Goal: Information Seeking & Learning: Stay updated

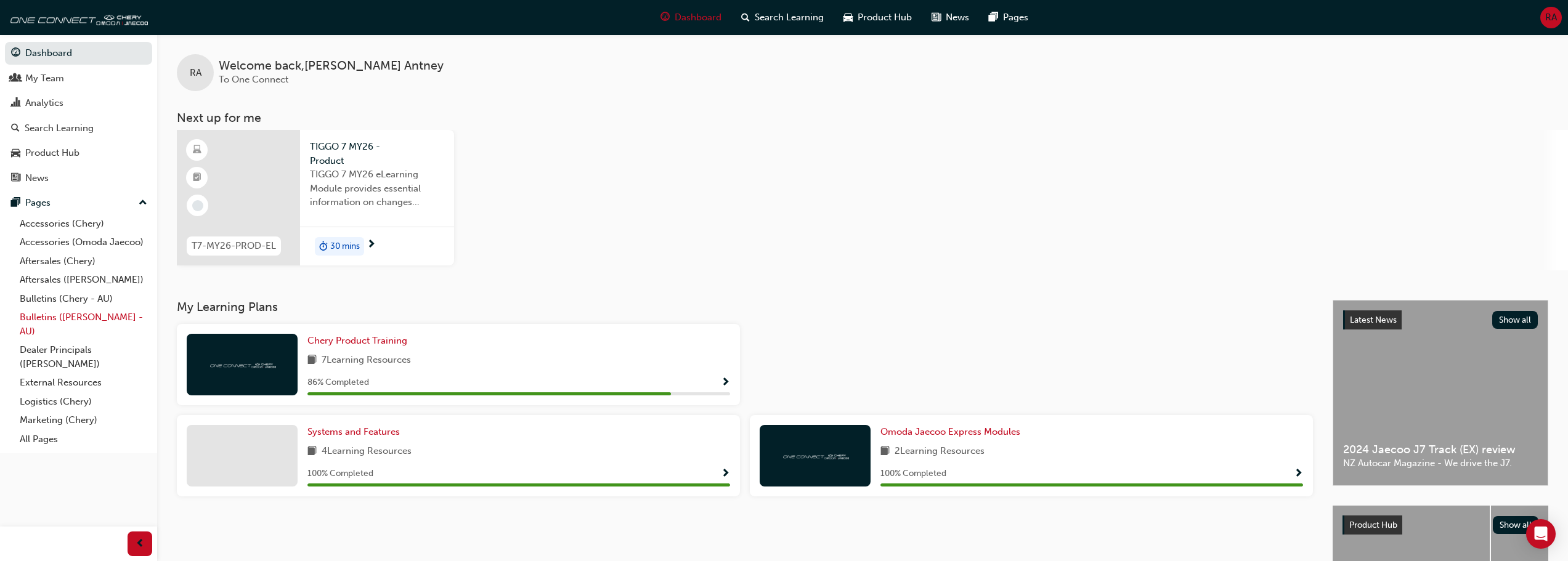
click at [69, 308] on link "Bulletins ([PERSON_NAME] - AU)" at bounding box center [84, 324] width 137 height 32
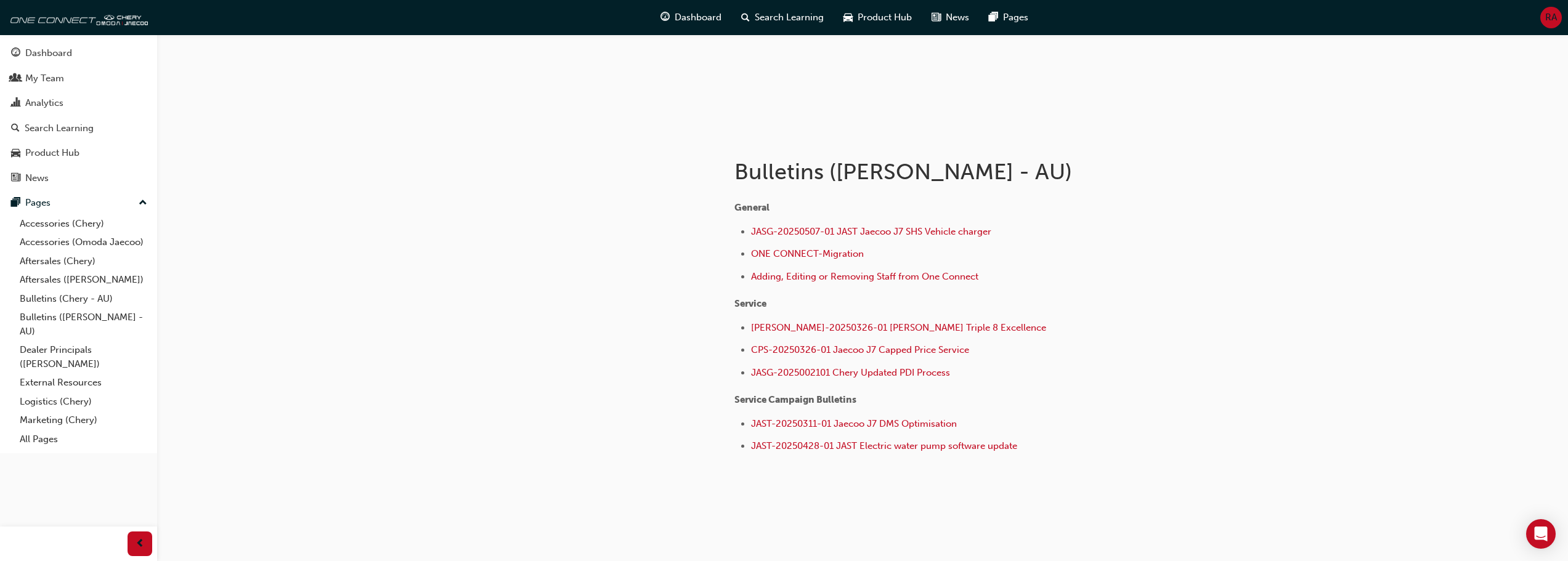
scroll to position [161, 0]
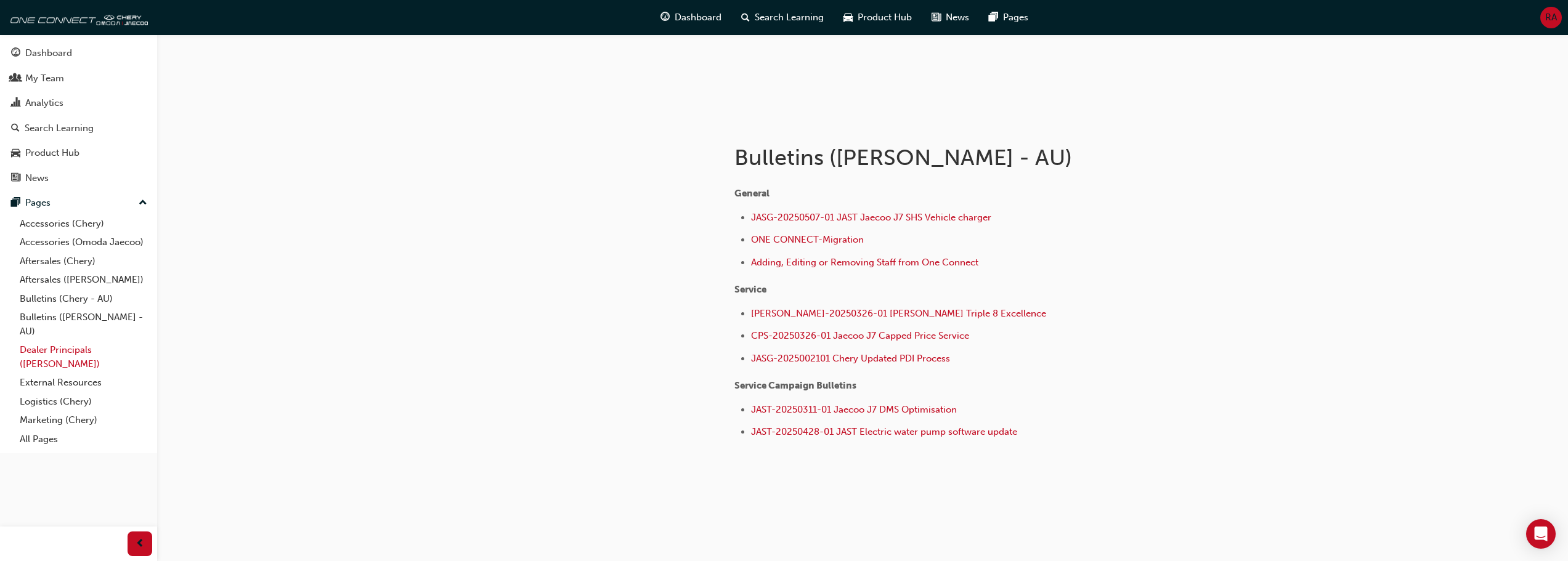
click at [46, 364] on link "Dealer Principals ([PERSON_NAME])" at bounding box center [84, 357] width 137 height 32
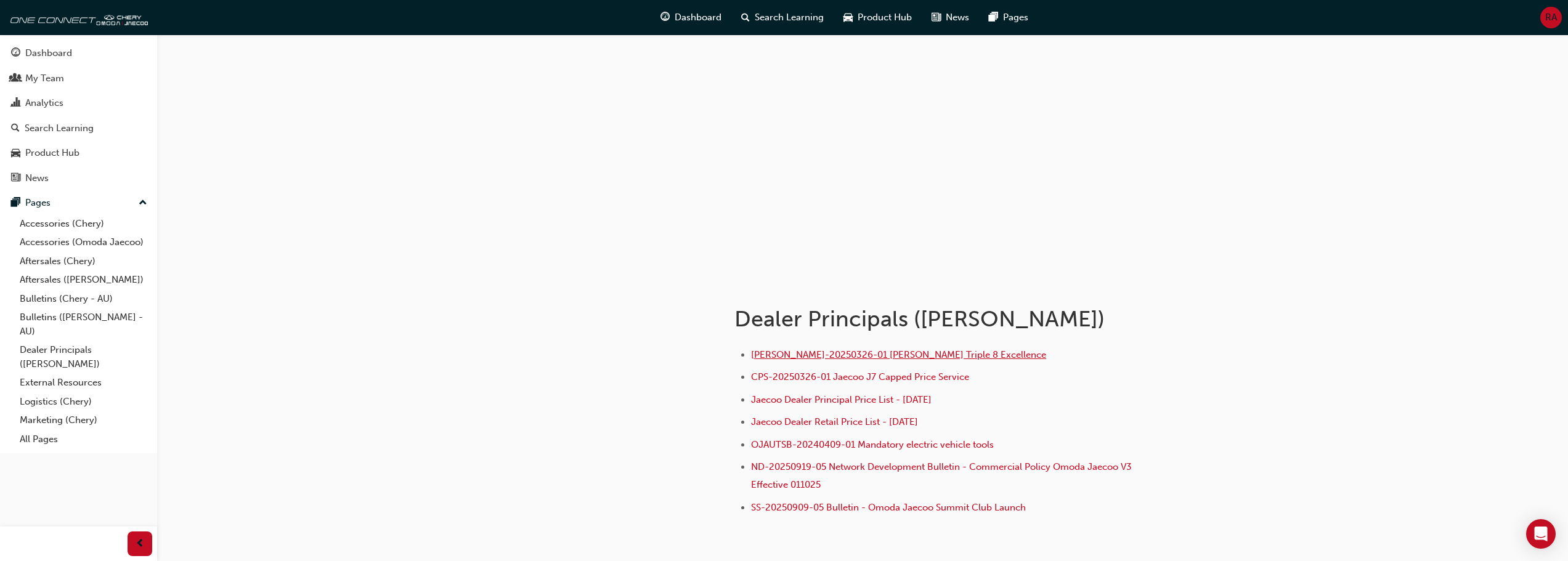
click at [821, 352] on span "[PERSON_NAME]-20250326-01 [PERSON_NAME] Triple 8 Excellence" at bounding box center [897, 355] width 295 height 11
click at [871, 467] on span "ND-20250919-05 Network Development Bulletin - Commercial Policy Omoda Jaecoo V3…" at bounding box center [942, 476] width 383 height 29
